Goal: Information Seeking & Learning: Learn about a topic

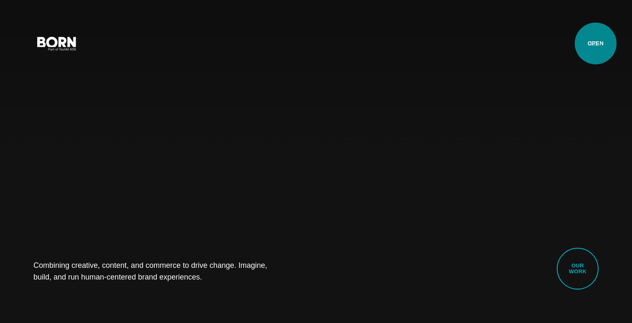
click at [595, 43] on button "Primary Menu" at bounding box center [593, 43] width 20 height 18
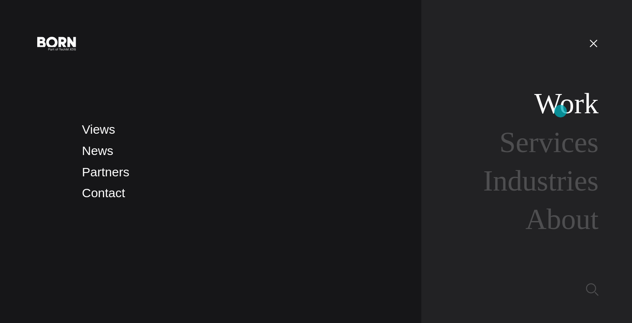
click at [560, 111] on link "Work" at bounding box center [566, 103] width 64 height 32
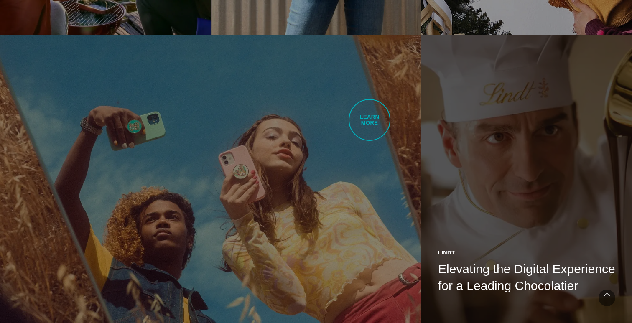
scroll to position [1129, 0]
click at [504, 135] on link "Lindt Elevating the Digital Experience for a Leading Chocolatier See how we rei…" at bounding box center [526, 202] width 211 height 332
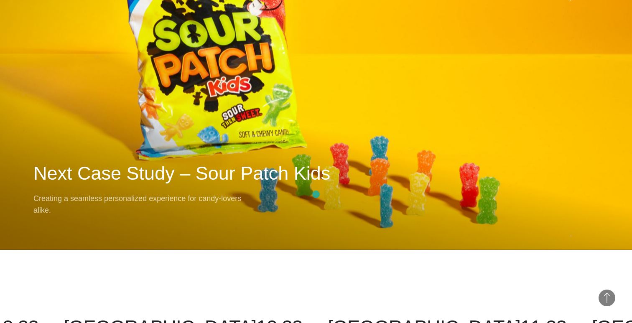
scroll to position [7657, 0]
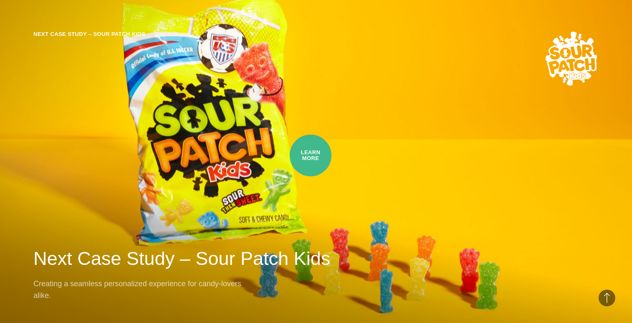
click at [308, 131] on div "Next Case Study – Sour Patch Kids Next Case Study – Sour Patch Kids Creating a …" at bounding box center [316, 166] width 632 height 338
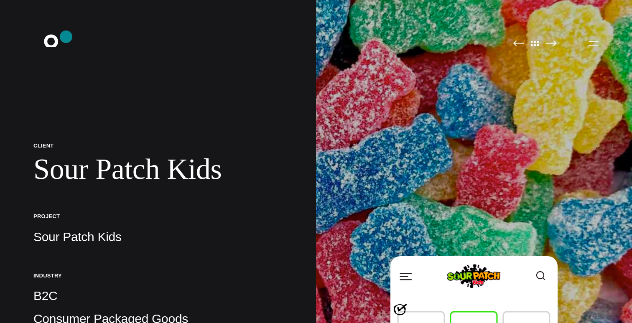
click at [66, 37] on icon ".st0{display:none;} .st1{display:inline;} .st2{font-family:'HelveticaNeue-Mediu…" at bounding box center [56, 43] width 53 height 22
click at [62, 46] on icon ".st0{display:none;} .st1{display:inline;} .st2{font-family:'HelveticaNeue-Mediu…" at bounding box center [56, 43] width 53 height 22
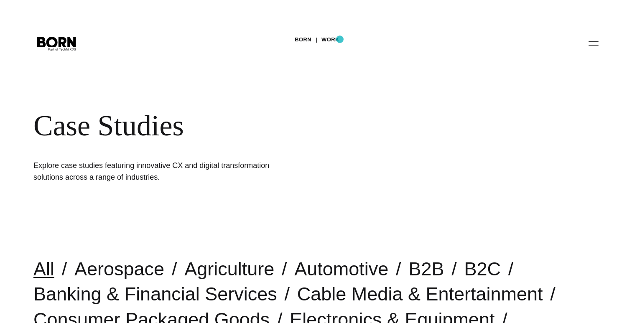
click at [340, 39] on div "BORN Work Case Studies Explore case studies featuring innovative CX and digital…" at bounding box center [316, 111] width 632 height 223
click at [331, 38] on link "Work" at bounding box center [330, 39] width 18 height 13
click at [598, 41] on button "Primary Menu" at bounding box center [593, 43] width 20 height 18
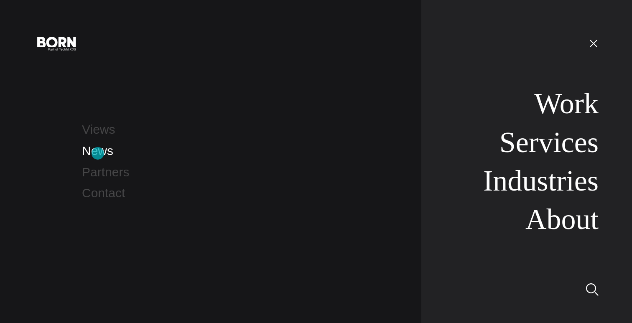
click at [98, 153] on link "News" at bounding box center [97, 151] width 31 height 14
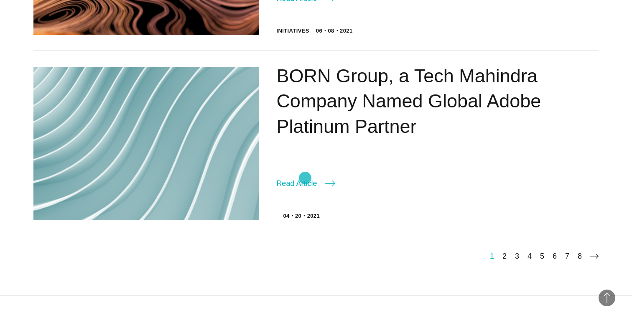
scroll to position [1357, 0]
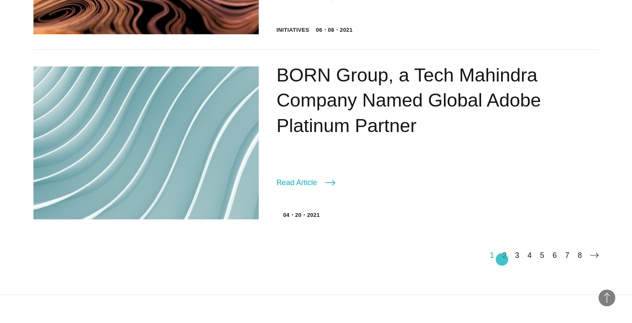
click at [498, 258] on ul "1 2 3 4 5 6 7 8 next" at bounding box center [544, 256] width 109 height 10
click at [506, 257] on ul "1 2 3 4 5 6 7 8 next" at bounding box center [544, 256] width 109 height 10
click at [502, 254] on link "2" at bounding box center [504, 255] width 4 height 8
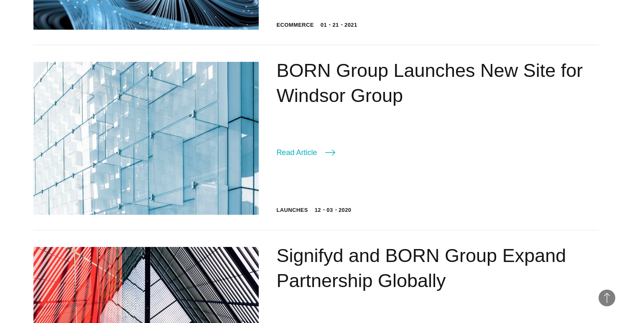
scroll to position [445, 0]
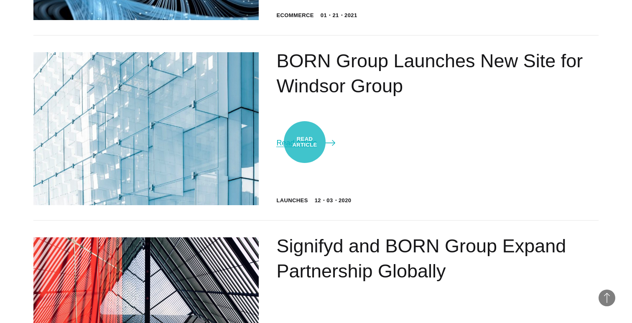
click at [305, 142] on link "Read Article" at bounding box center [305, 143] width 59 height 12
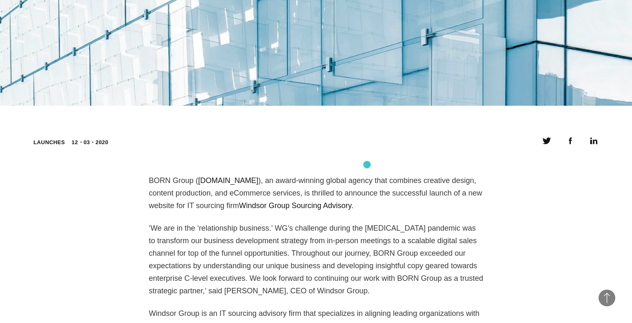
scroll to position [478, 0]
